Goal: Check status: Check status

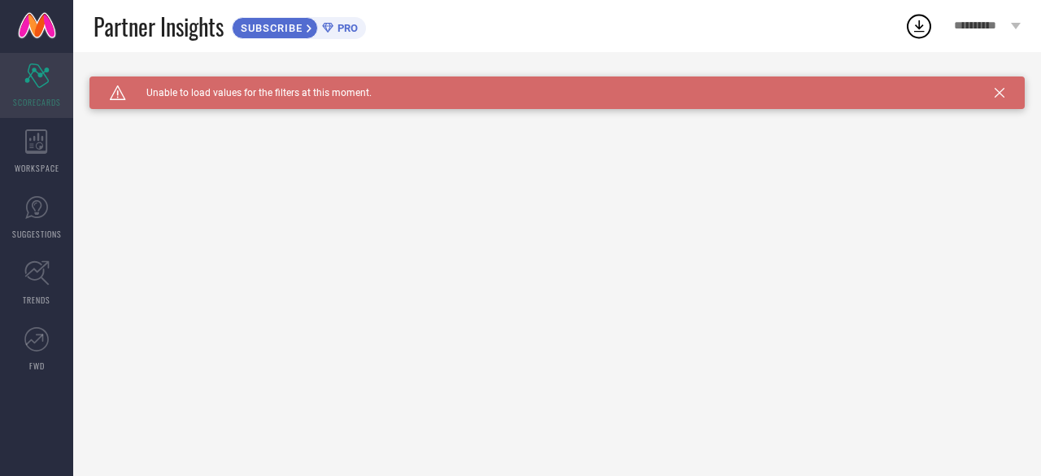
click at [46, 99] on span "SCORECARDS" at bounding box center [37, 102] width 48 height 12
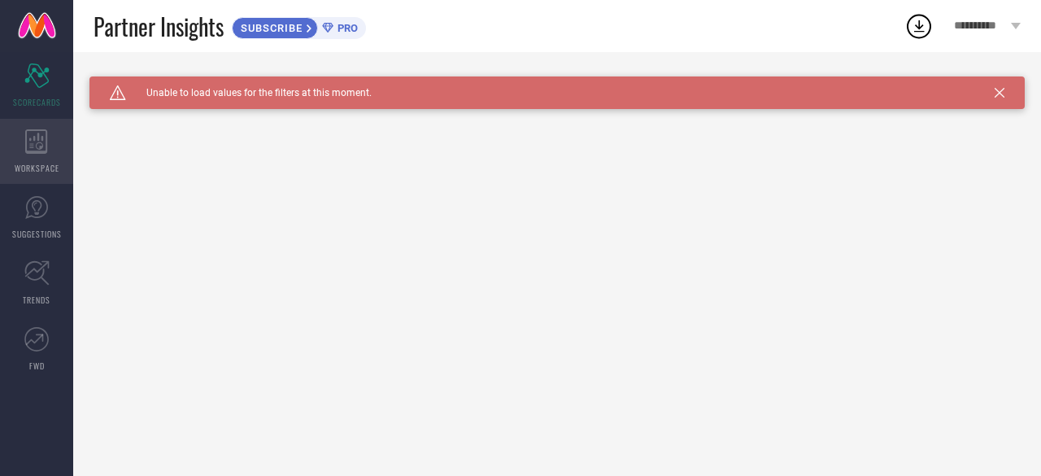
click at [41, 147] on icon at bounding box center [36, 141] width 22 height 24
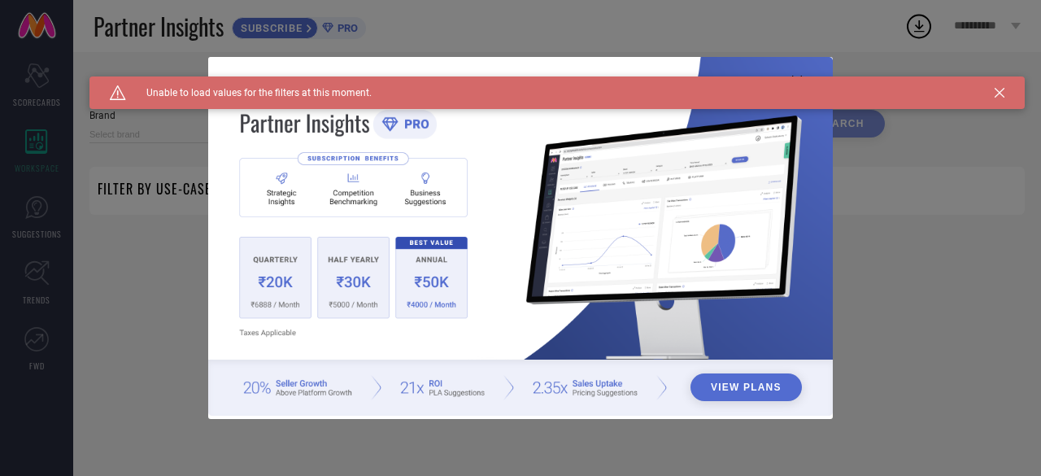
type input "1 STOP FASHION"
type input "All"
